Goal: Transaction & Acquisition: Purchase product/service

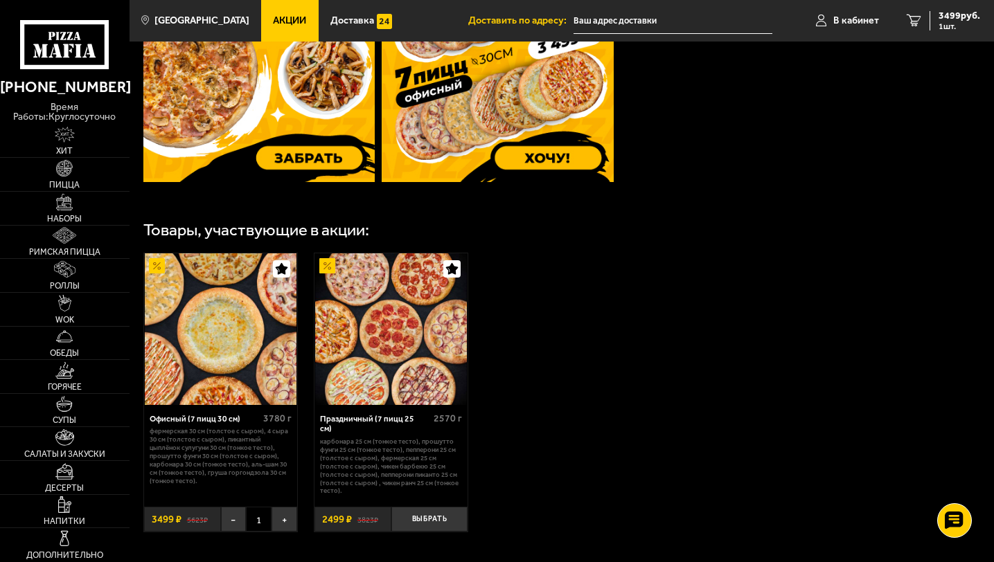
scroll to position [415, 0]
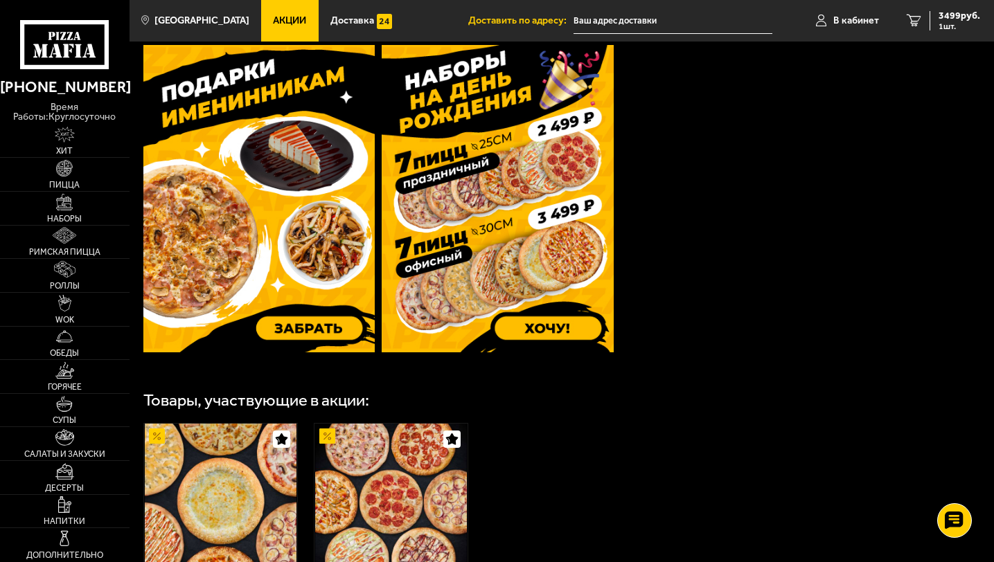
click at [555, 332] on img at bounding box center [498, 198] width 232 height 307
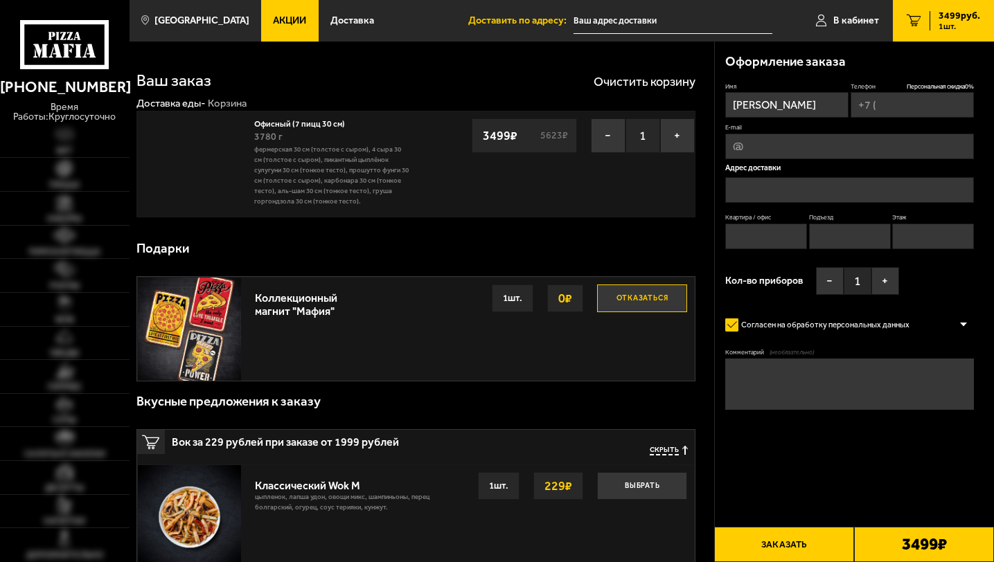
type input "[PHONE_NUMBER]"
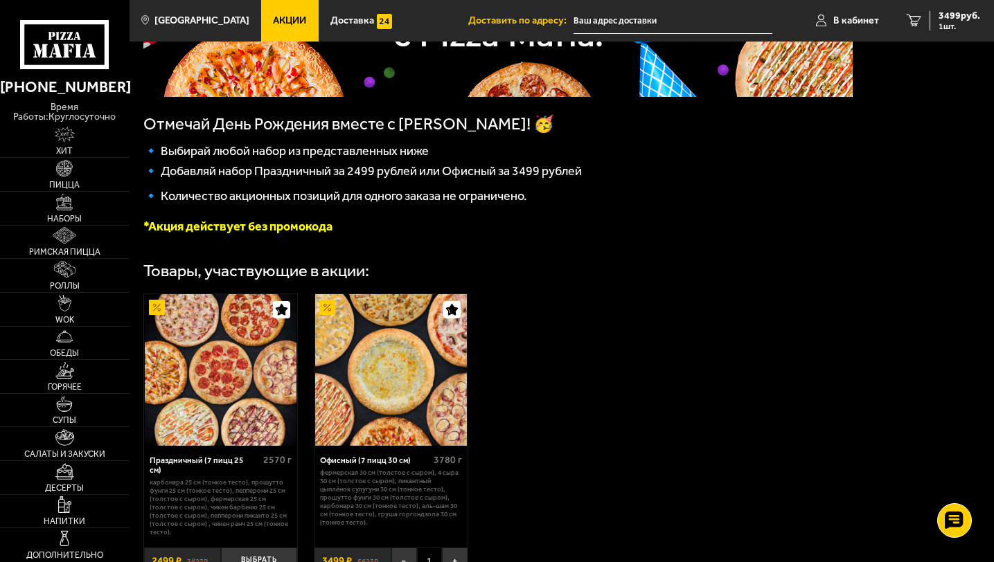
scroll to position [356, 0]
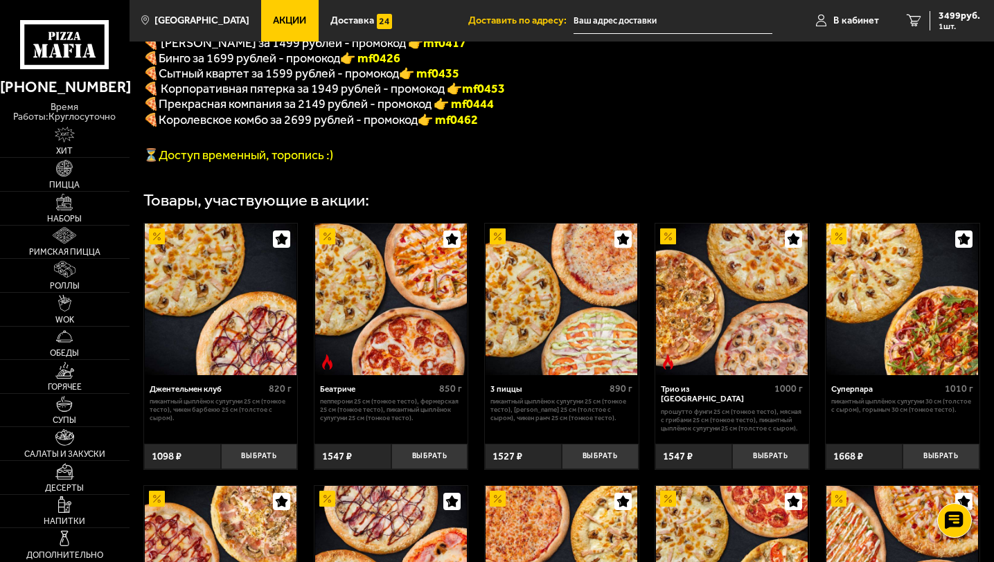
scroll to position [475, 0]
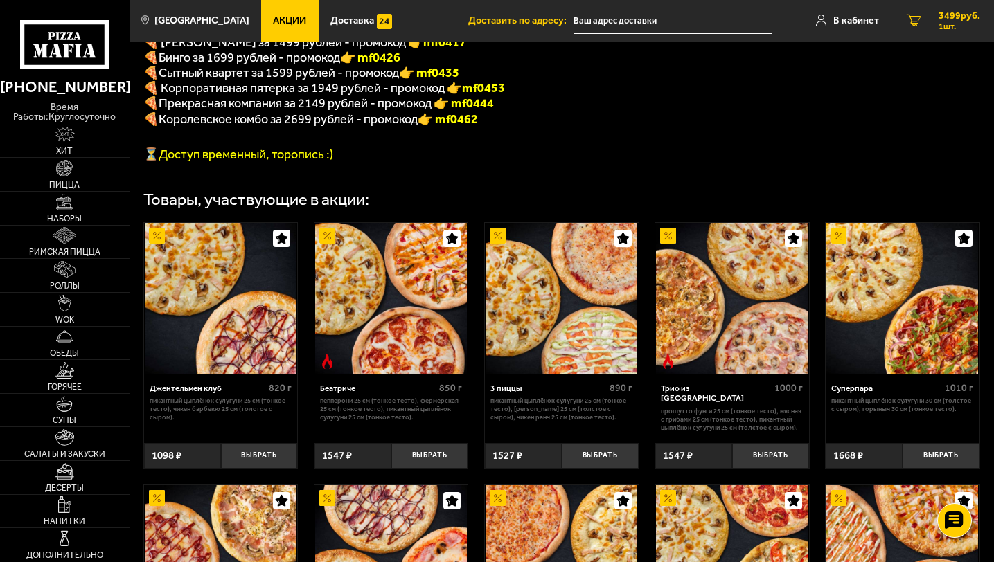
click at [950, 19] on span "3499 руб." at bounding box center [959, 16] width 42 height 10
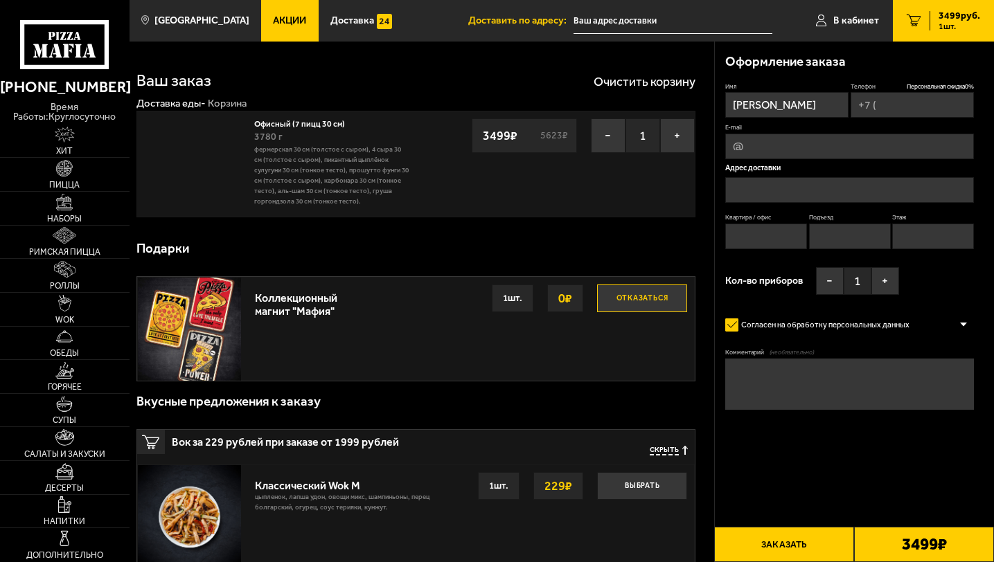
type input "[PHONE_NUMBER]"
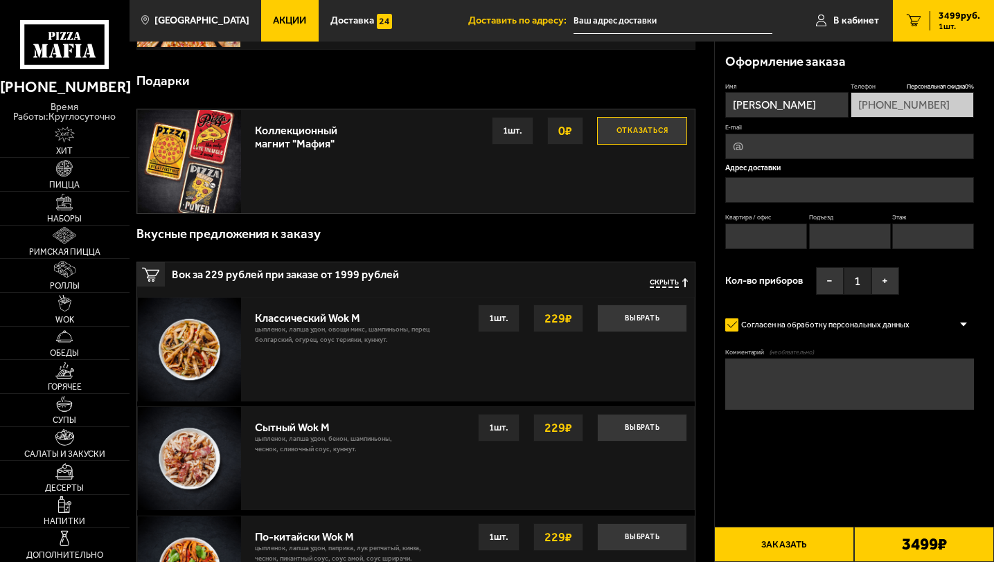
scroll to position [175, 0]
